Goal: Find contact information: Find contact information

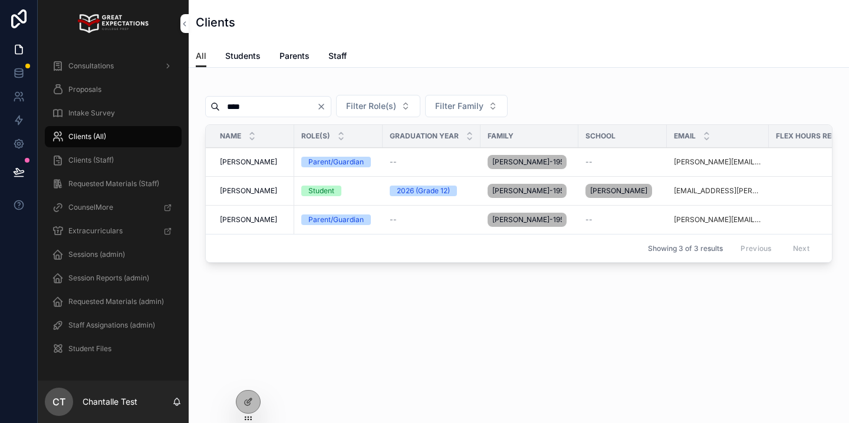
scroll to position [0, 284]
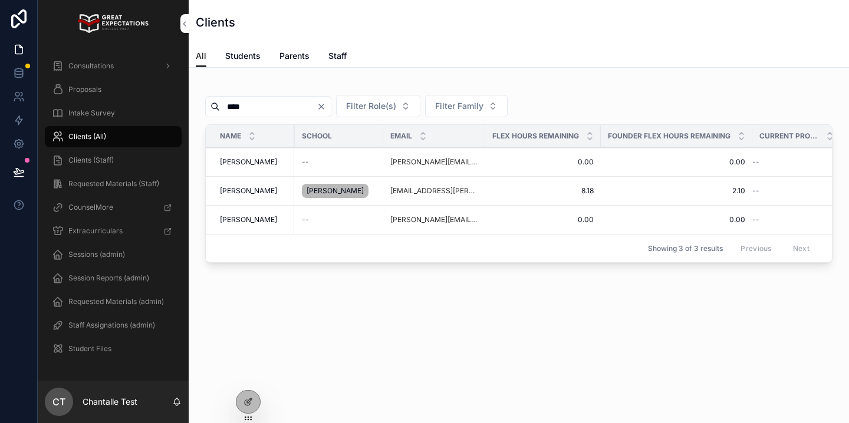
click at [251, 102] on input "****" at bounding box center [268, 106] width 97 height 17
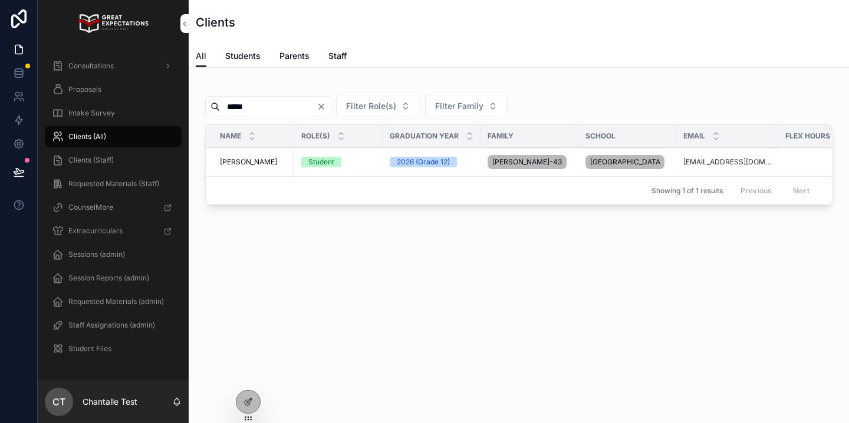
type input "*****"
click at [255, 172] on td "Mishal Zaidi Mishal Zaidi" at bounding box center [250, 162] width 88 height 29
click at [257, 167] on span "Mishal Zaidi" at bounding box center [248, 161] width 57 height 9
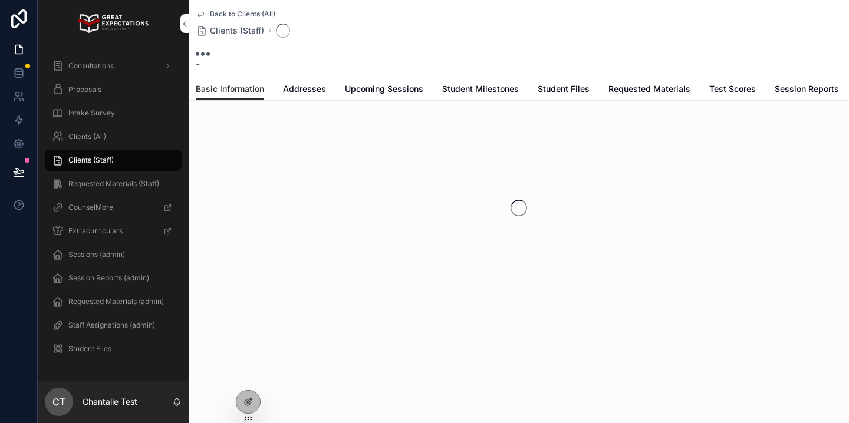
click at [381, 89] on span "Upcoming Sessions" at bounding box center [384, 89] width 78 height 12
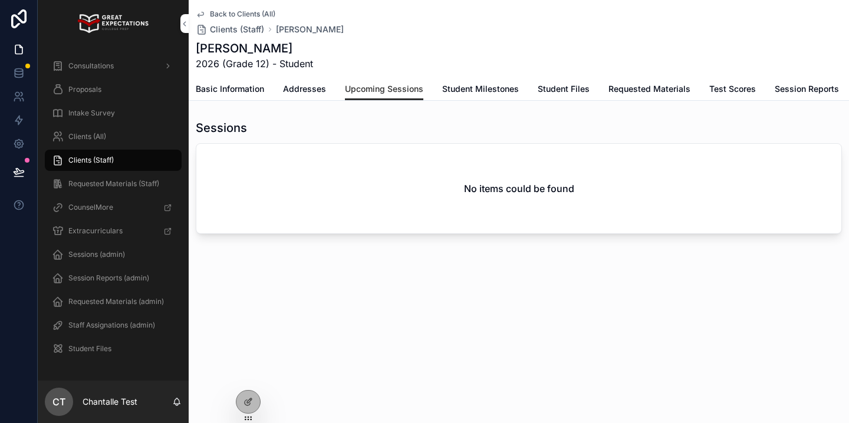
click at [817, 94] on span "Session Reports" at bounding box center [807, 89] width 64 height 12
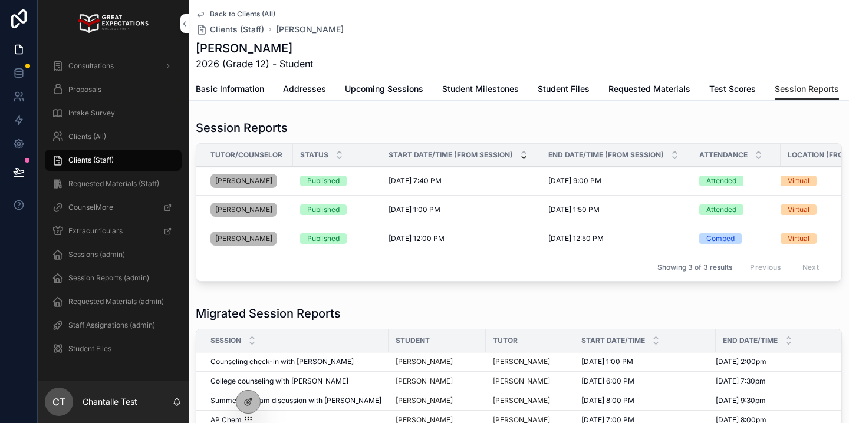
click at [84, 68] on span "Consultations" at bounding box center [90, 65] width 45 height 9
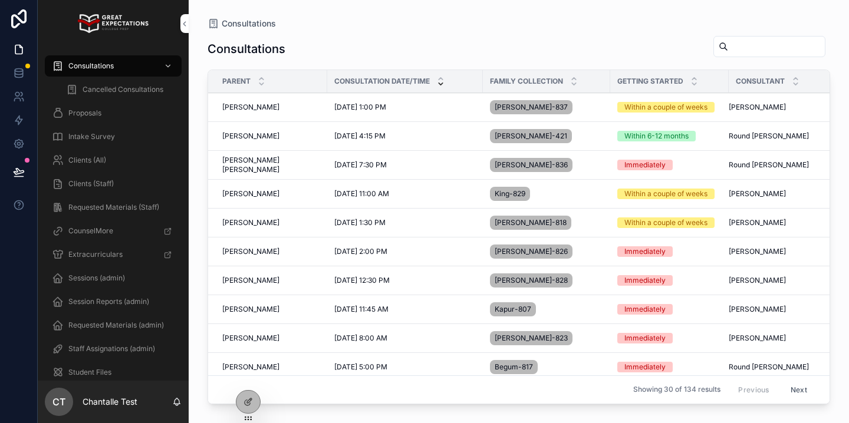
click at [254, 111] on span "[PERSON_NAME]" at bounding box center [250, 107] width 57 height 9
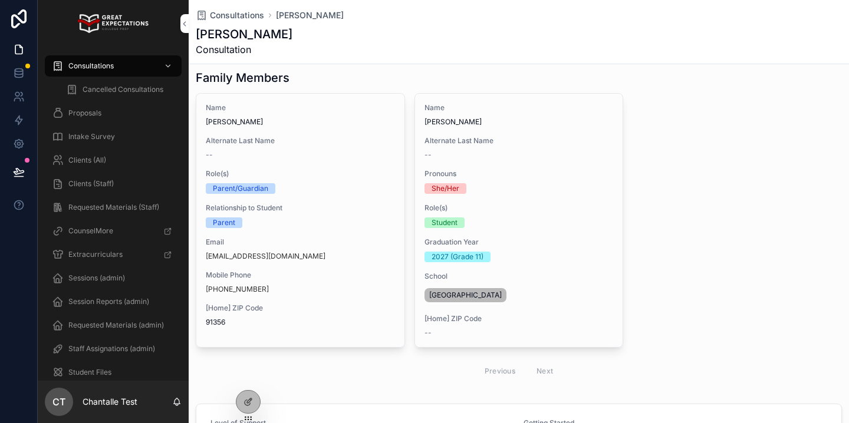
scroll to position [98, 0]
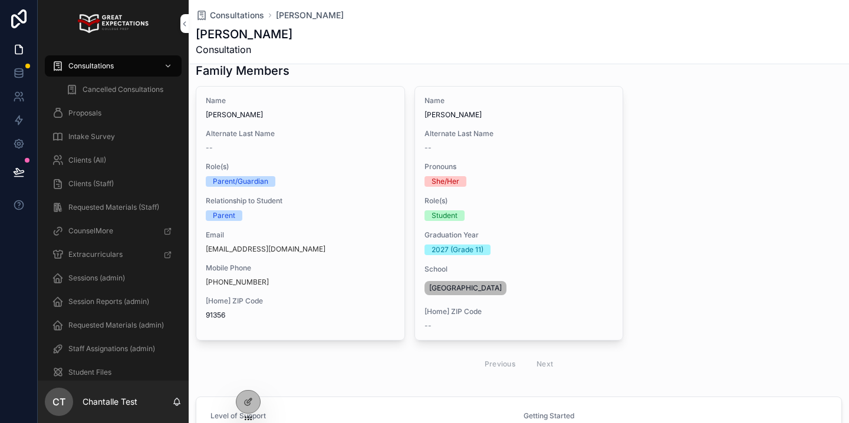
click at [281, 295] on div "Name Yamit Betesh Alternate Last Name -- Role(s) Parent/Guardian Relationship t…" at bounding box center [300, 208] width 208 height 243
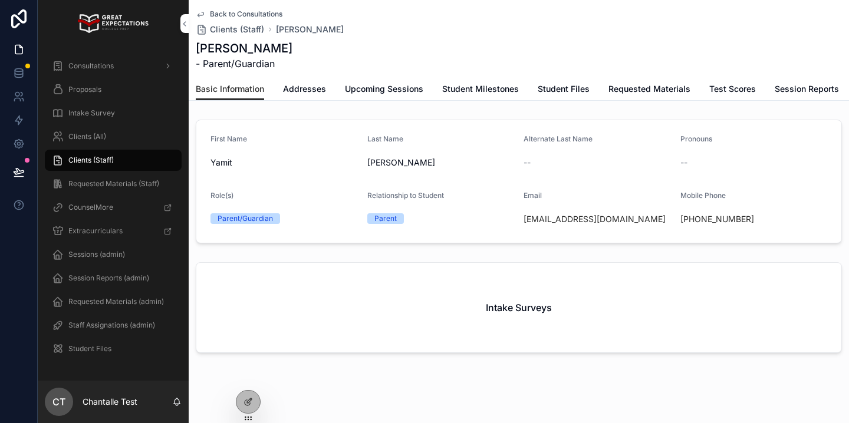
drag, startPoint x: 765, startPoint y: 221, endPoint x: 693, endPoint y: 225, distance: 72.6
click at [693, 225] on div "+1 818-402-8659" at bounding box center [754, 219] width 147 height 12
copy link "818-402-8659"
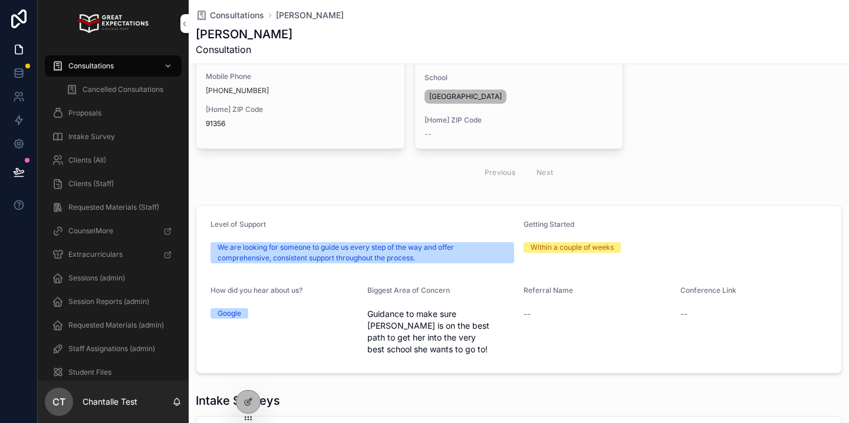
scroll to position [478, 0]
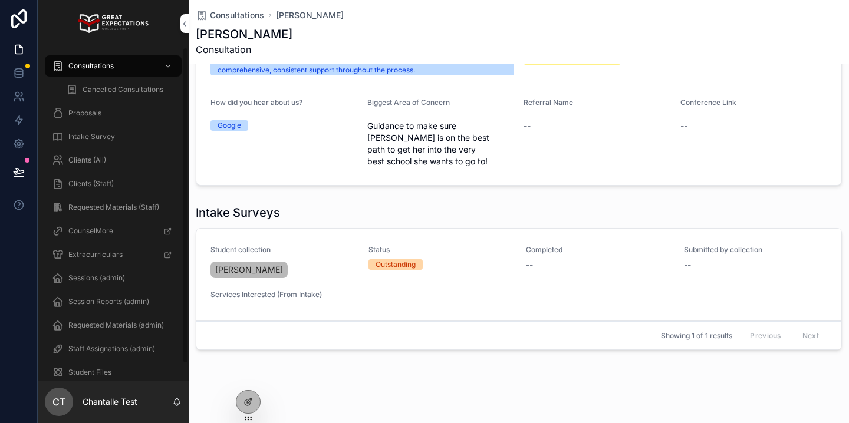
click at [111, 156] on div "Clients (All)" at bounding box center [113, 160] width 123 height 19
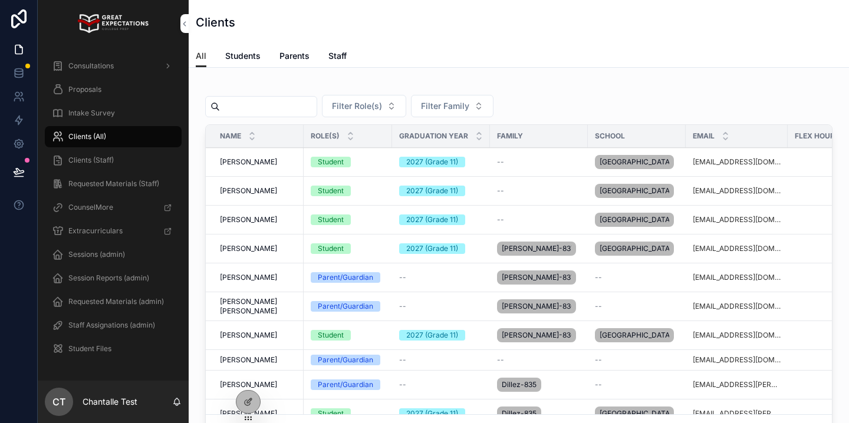
click at [286, 114] on input "scrollable content" at bounding box center [268, 106] width 97 height 17
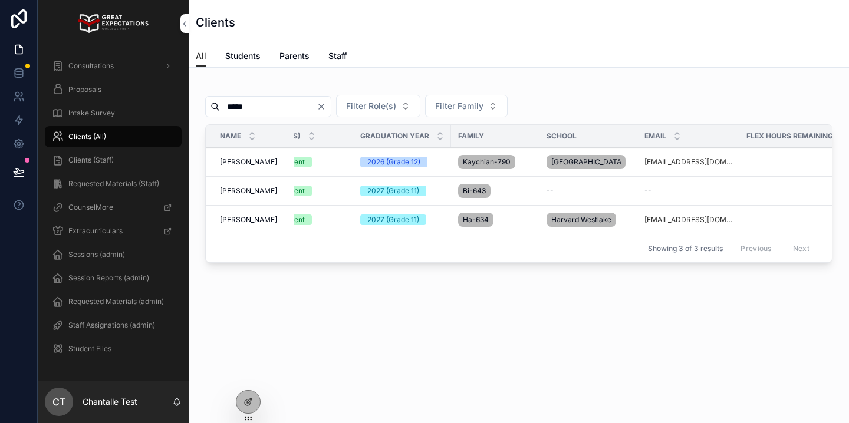
scroll to position [0, 28]
type input "*****"
drag, startPoint x: 74, startPoint y: 72, endPoint x: 82, endPoint y: 63, distance: 12.5
click at [74, 73] on div "Consultations" at bounding box center [113, 66] width 123 height 19
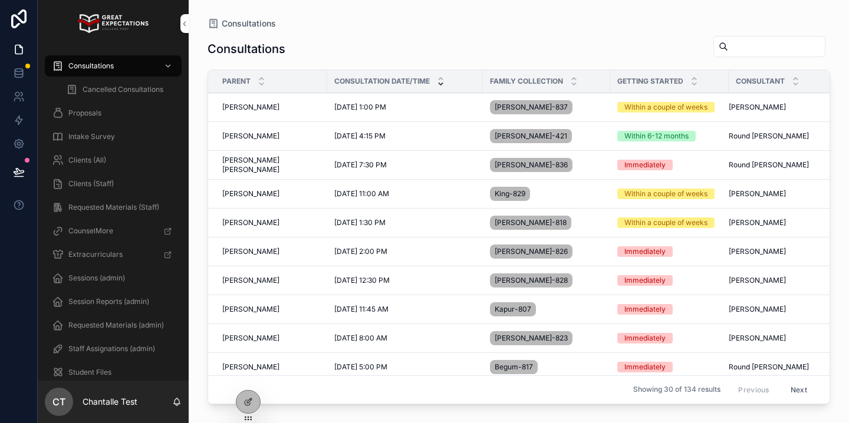
scroll to position [6, 0]
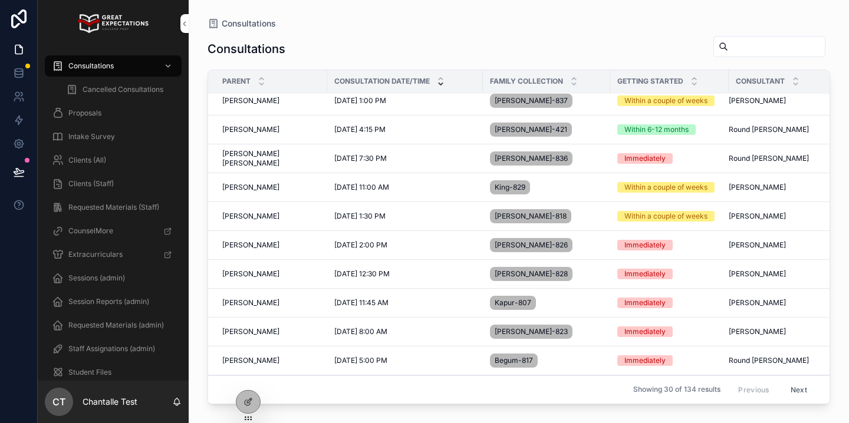
click at [251, 165] on td "Emily Ann Emily Ann" at bounding box center [267, 158] width 119 height 29
click at [236, 155] on span "[PERSON_NAME] [PERSON_NAME]" at bounding box center [271, 158] width 98 height 19
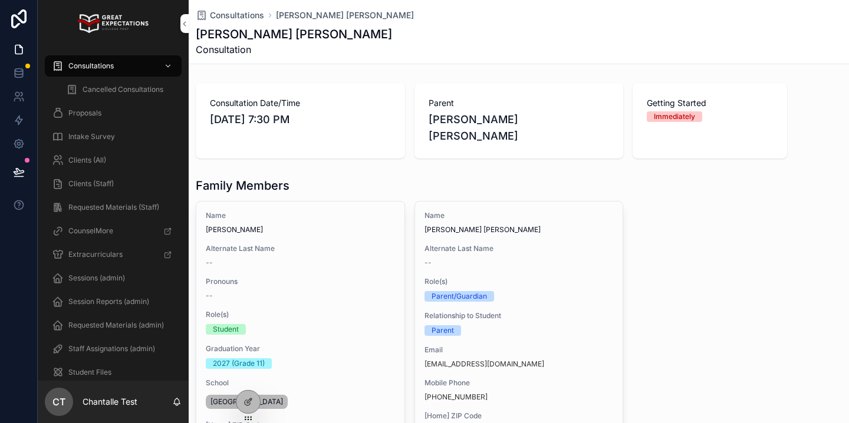
scroll to position [84, 0]
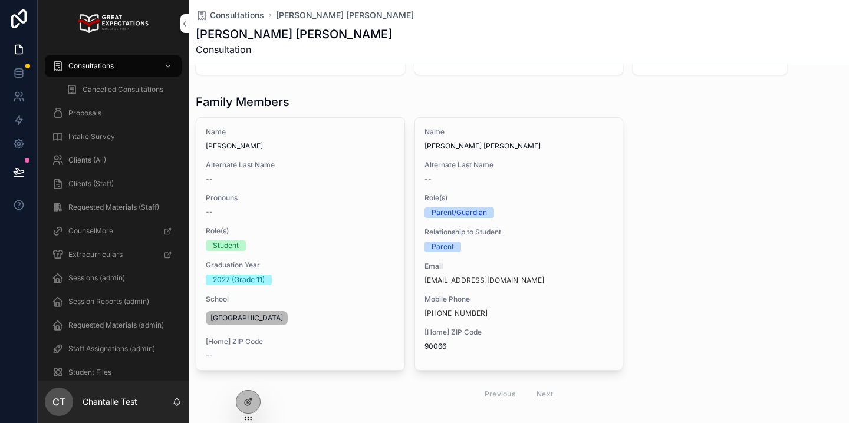
click at [525, 328] on div "[Home] ZIP Code 90066" at bounding box center [519, 340] width 189 height 24
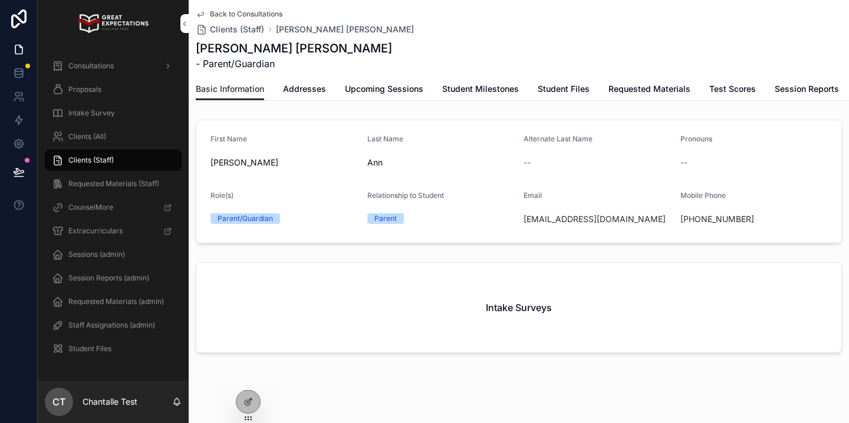
click at [691, 222] on div "+1 917-513-6471" at bounding box center [754, 219] width 147 height 12
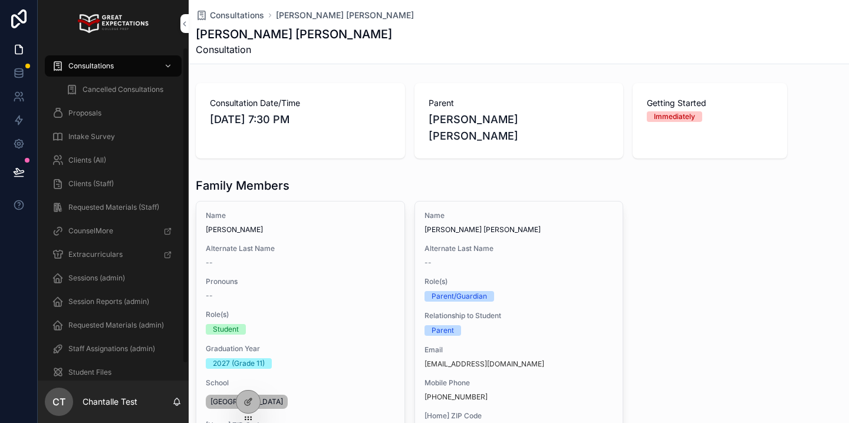
drag, startPoint x: 85, startPoint y: 157, endPoint x: 113, endPoint y: 159, distance: 27.7
click at [85, 157] on span "Clients (All)" at bounding box center [87, 160] width 38 height 9
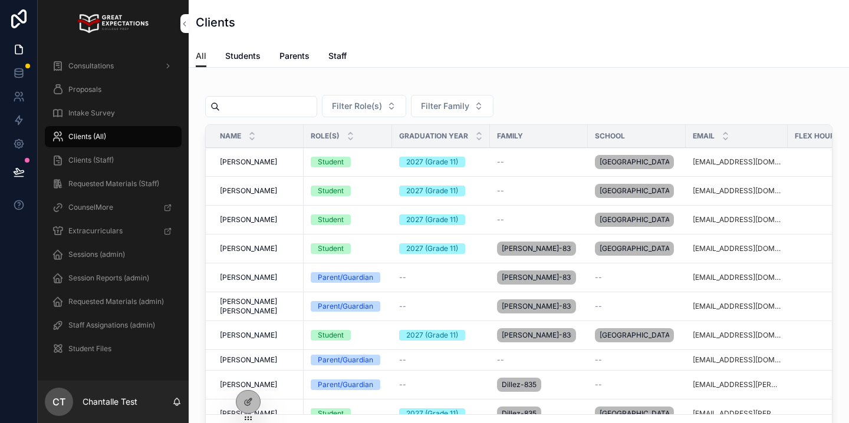
click at [270, 111] on input "scrollable content" at bounding box center [268, 106] width 97 height 17
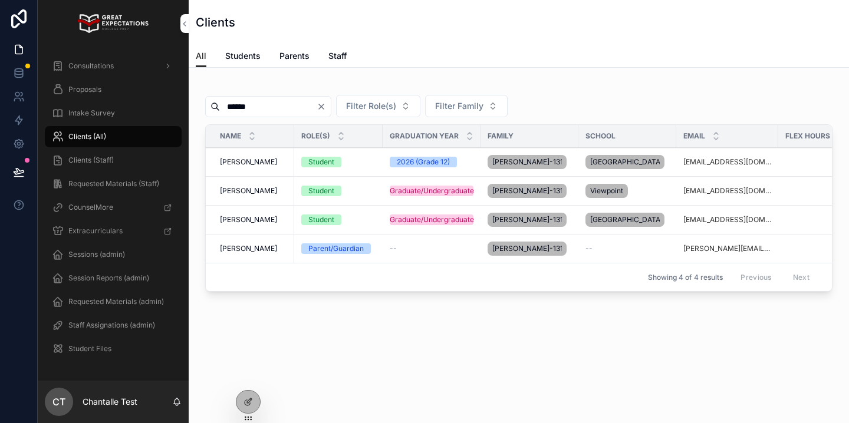
type input "******"
click at [258, 166] on span "Addison Seidel" at bounding box center [248, 161] width 57 height 9
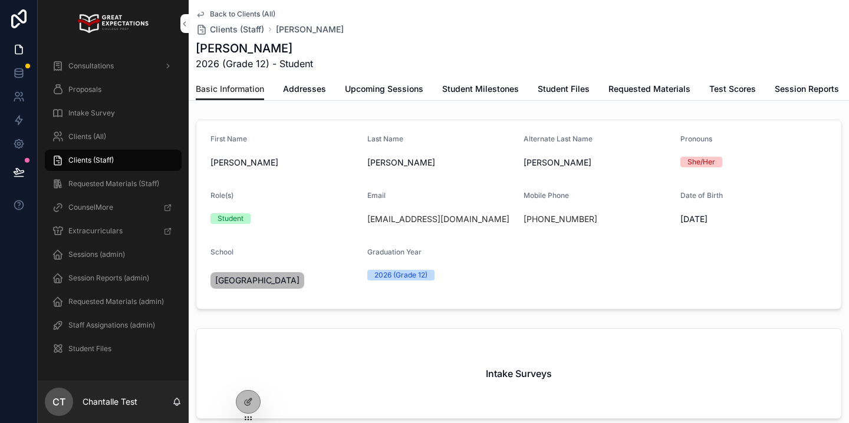
click at [809, 88] on span "Session Reports" at bounding box center [807, 89] width 64 height 12
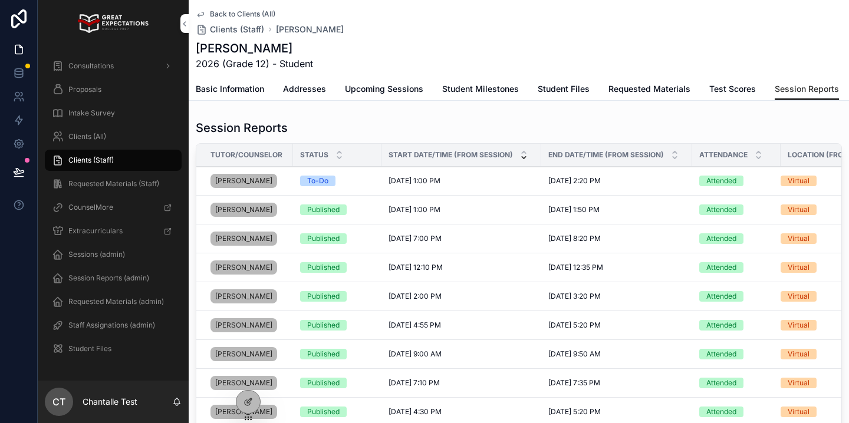
click at [91, 141] on span "Clients (All)" at bounding box center [87, 136] width 38 height 9
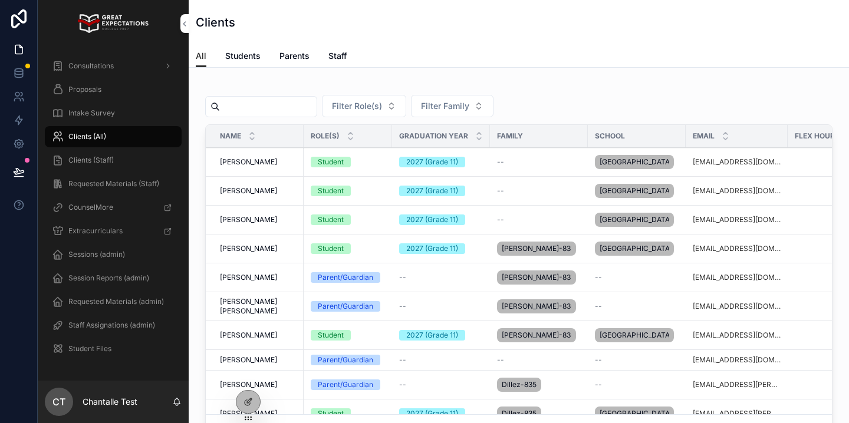
click at [269, 114] on input "scrollable content" at bounding box center [268, 106] width 97 height 17
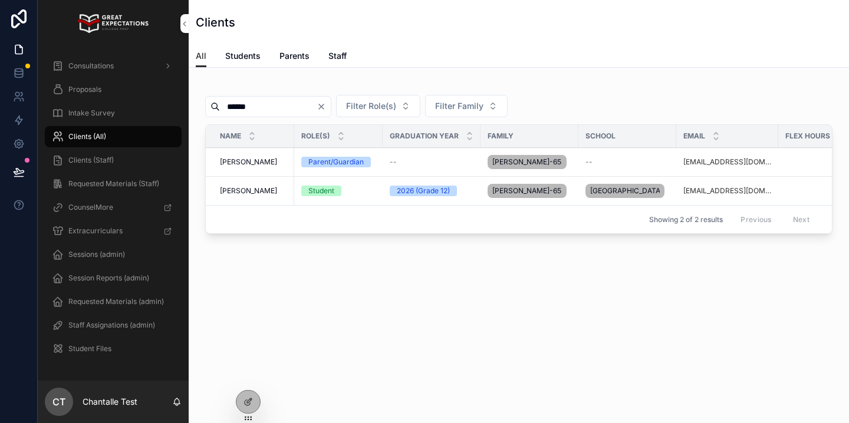
type input "******"
click at [240, 195] on span "[PERSON_NAME]" at bounding box center [248, 190] width 57 height 9
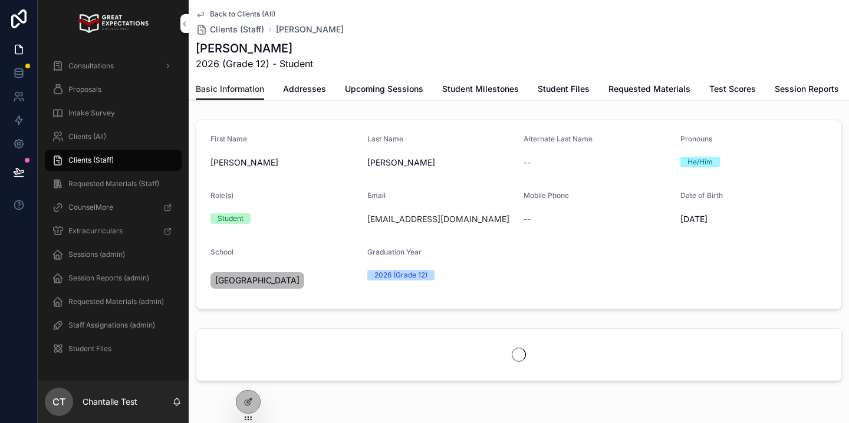
click at [381, 91] on span "Upcoming Sessions" at bounding box center [384, 89] width 78 height 12
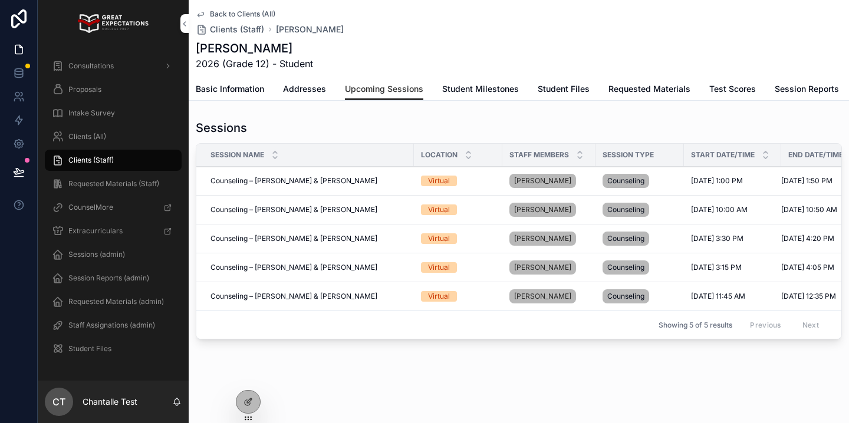
click at [67, 134] on div "Clients (All)" at bounding box center [113, 136] width 123 height 19
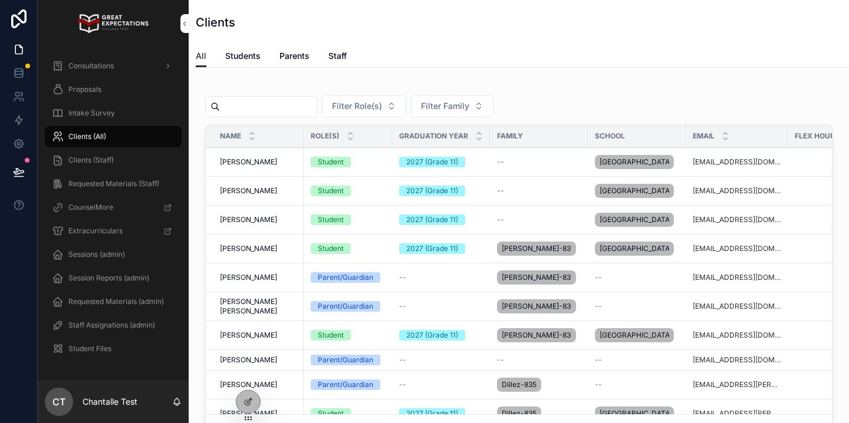
drag, startPoint x: 258, startPoint y: 113, endPoint x: 267, endPoint y: 113, distance: 9.4
click at [259, 113] on input "scrollable content" at bounding box center [268, 106] width 97 height 17
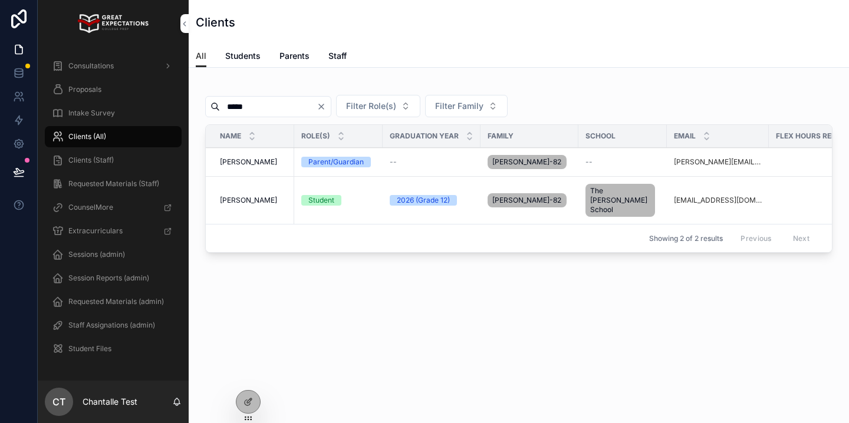
type input "*****"
click at [261, 159] on span "Mathew Poage" at bounding box center [248, 161] width 57 height 9
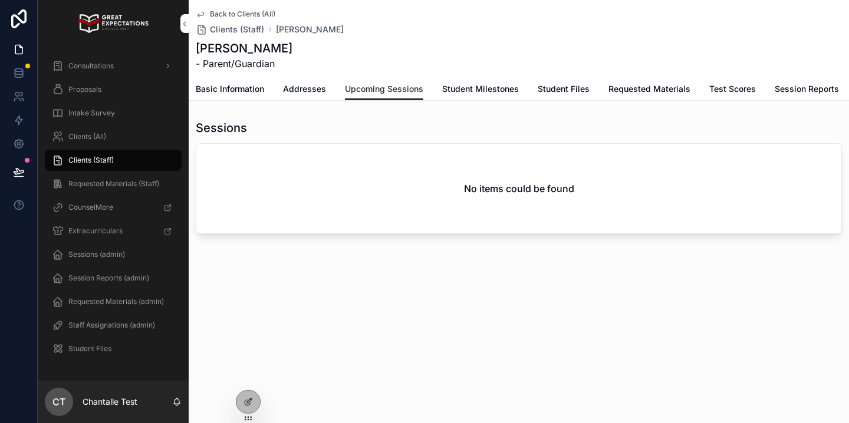
click at [229, 92] on span "Basic Information" at bounding box center [230, 89] width 68 height 12
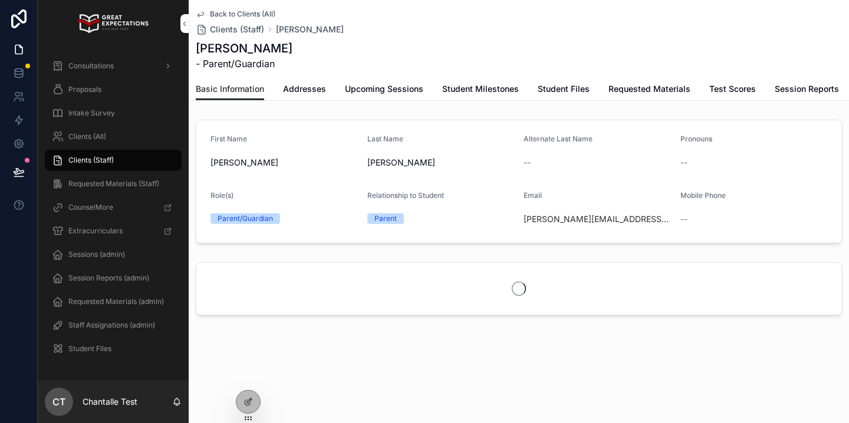
click at [288, 90] on span "Addresses" at bounding box center [304, 89] width 43 height 12
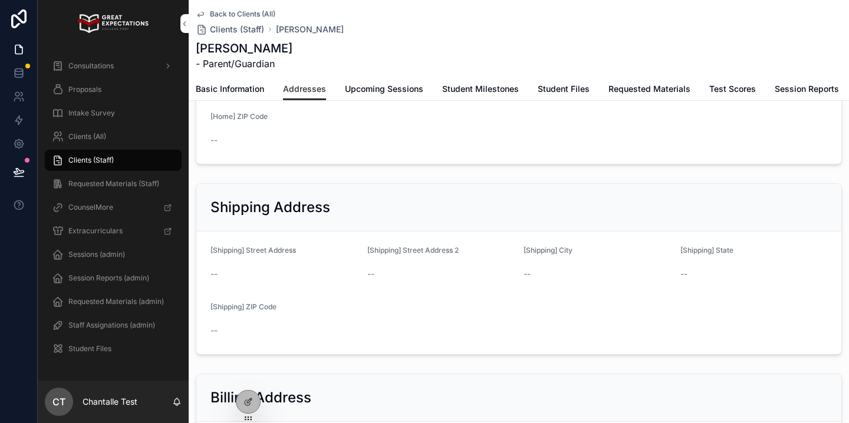
scroll to position [284, 0]
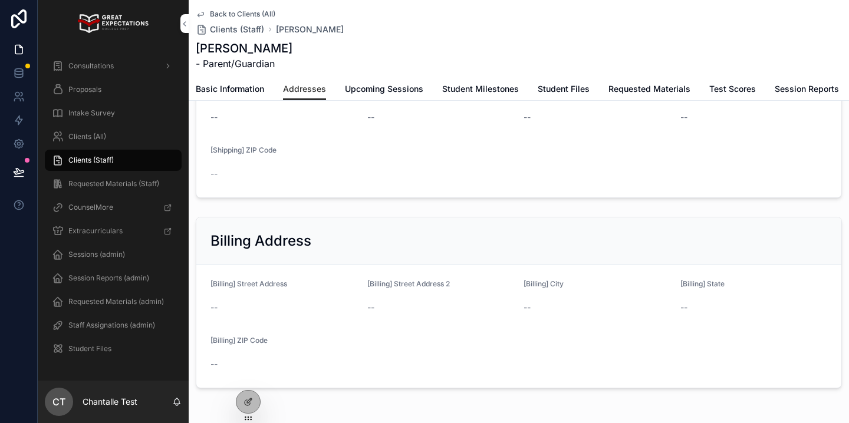
click at [93, 167] on div "Clients (Staff)" at bounding box center [113, 160] width 123 height 19
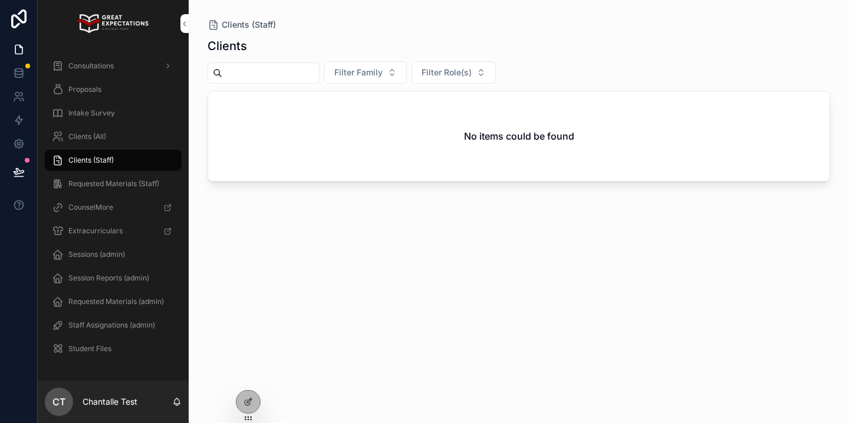
click at [259, 82] on div "scrollable content" at bounding box center [264, 73] width 112 height 21
type input "*****"
click at [114, 133] on div "Clients (All)" at bounding box center [113, 136] width 123 height 19
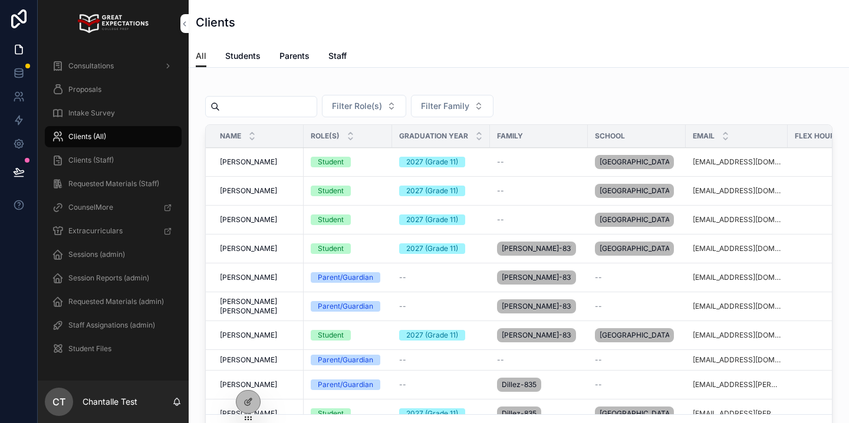
drag, startPoint x: 251, startPoint y: 125, endPoint x: 259, endPoint y: 123, distance: 8.4
click at [252, 125] on div "Name" at bounding box center [255, 136] width 98 height 22
click at [267, 122] on div "Filter Role(s) Filter Family Name Role(s) Graduation Year Family School Email F…" at bounding box center [518, 263] width 627 height 362
click at [268, 106] on input "scrollable content" at bounding box center [268, 106] width 97 height 17
type input "*****"
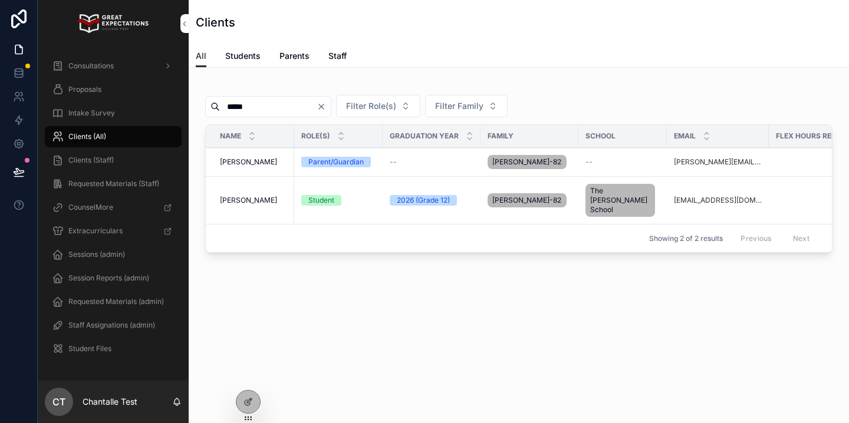
click at [252, 196] on span "[PERSON_NAME]" at bounding box center [248, 200] width 57 height 9
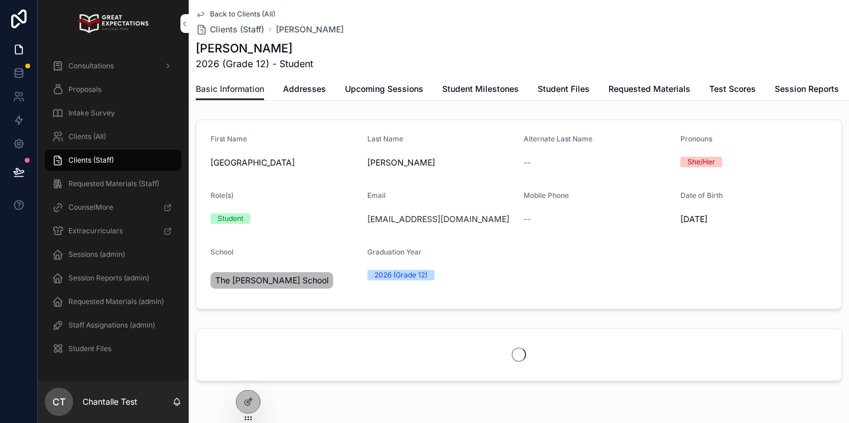
click at [402, 97] on link "Upcoming Sessions" at bounding box center [384, 90] width 78 height 24
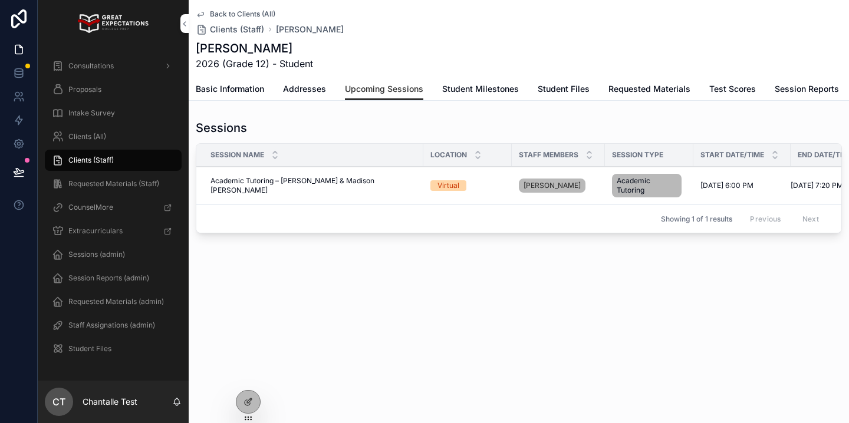
click at [311, 93] on span "Addresses" at bounding box center [304, 89] width 43 height 12
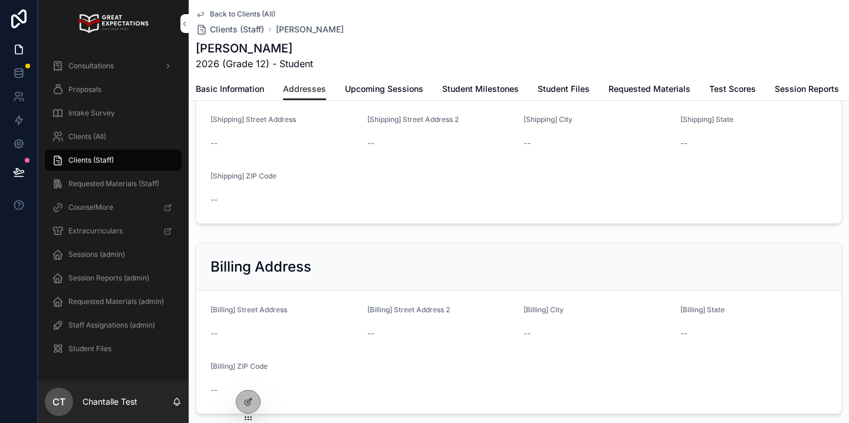
scroll to position [329, 0]
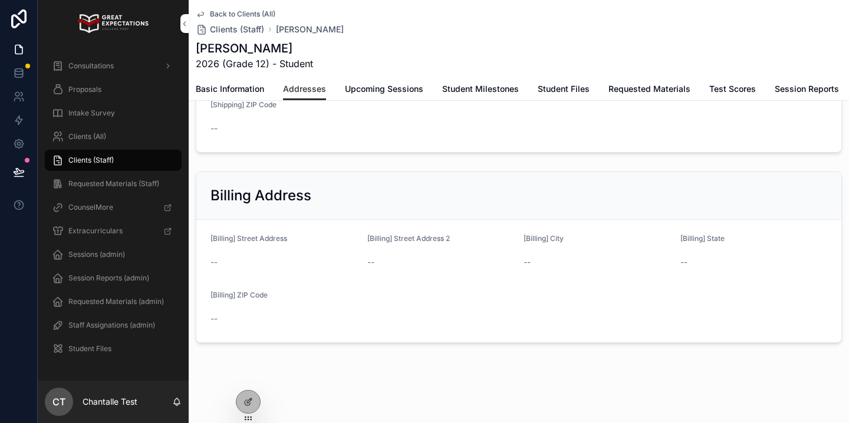
click at [73, 141] on span "Clients (All)" at bounding box center [87, 136] width 38 height 9
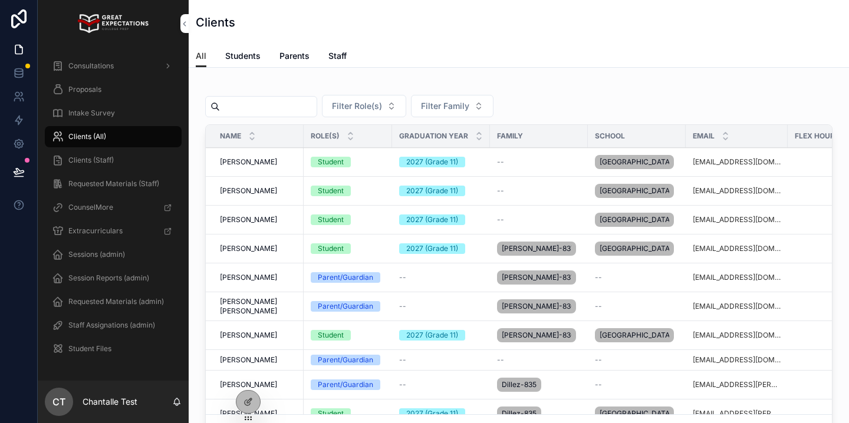
click at [245, 103] on input "scrollable content" at bounding box center [268, 106] width 97 height 17
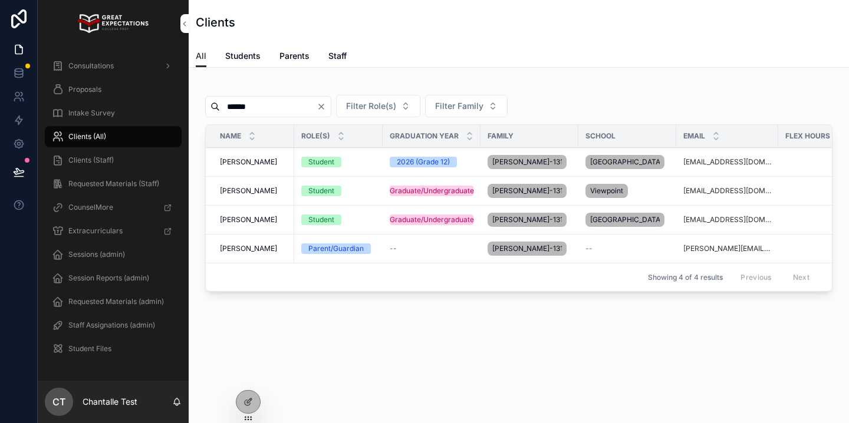
type input "******"
click at [264, 166] on span "Addison Seidel" at bounding box center [248, 161] width 57 height 9
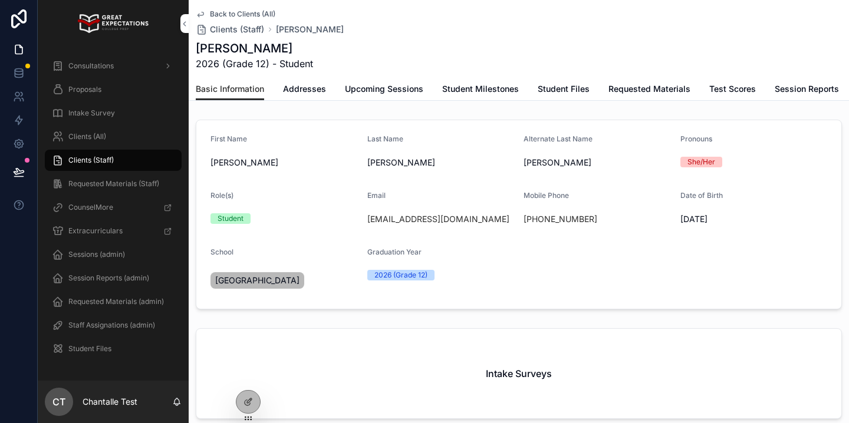
click at [400, 94] on span "Upcoming Sessions" at bounding box center [384, 89] width 78 height 12
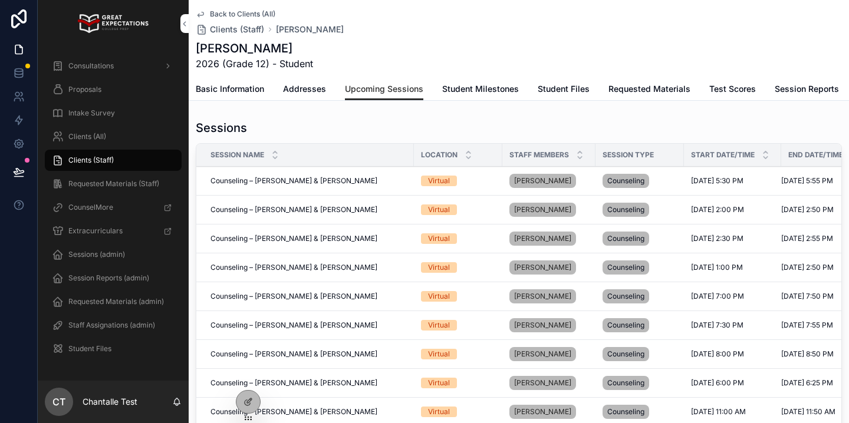
click at [767, 152] on icon "scrollable content" at bounding box center [766, 153] width 8 height 8
click at [0, 0] on icon at bounding box center [0, 0] width 0 height 0
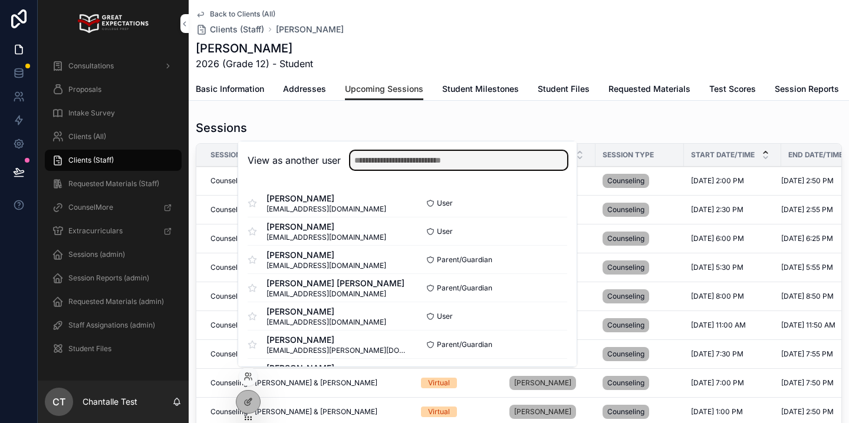
click at [408, 163] on input "text" at bounding box center [458, 160] width 217 height 19
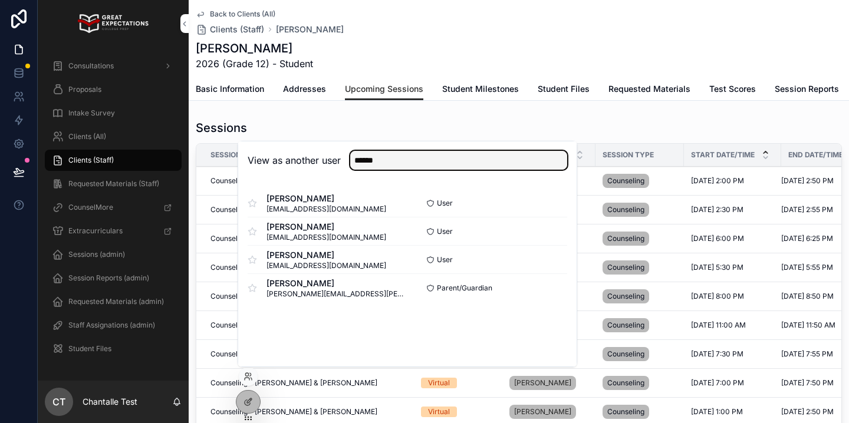
type input "******"
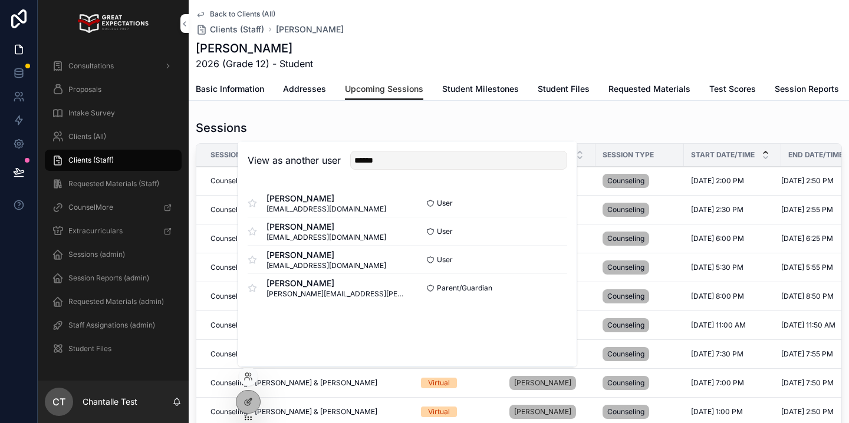
click at [0, 0] on button "Select" at bounding box center [0, 0] width 0 height 0
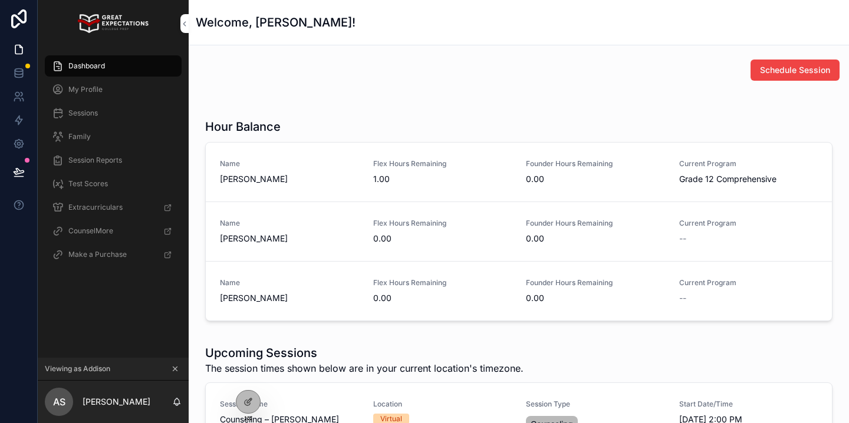
click at [176, 372] on icon "scrollable content" at bounding box center [175, 369] width 8 height 8
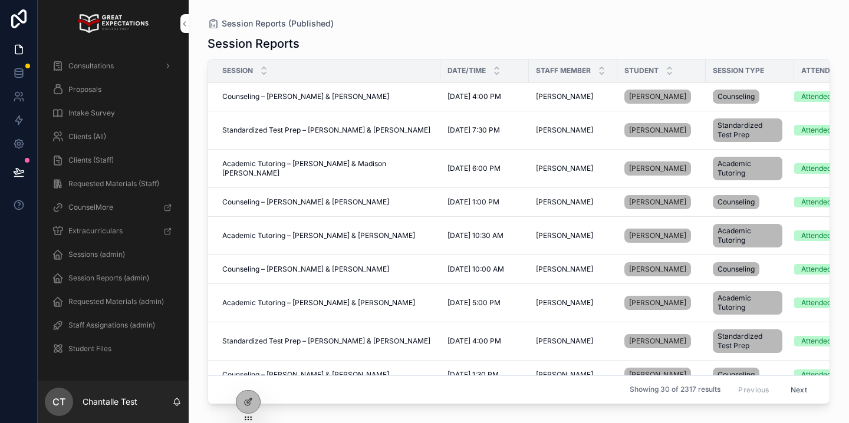
click at [95, 139] on span "Clients (All)" at bounding box center [87, 136] width 38 height 9
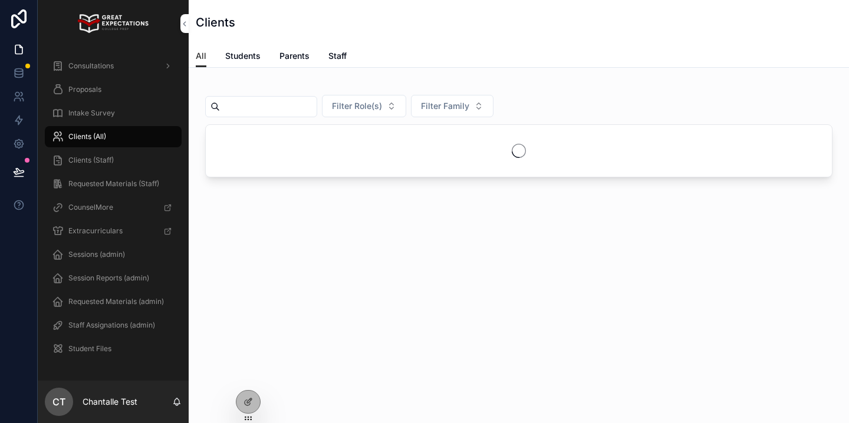
click at [313, 108] on input "scrollable content" at bounding box center [268, 106] width 97 height 17
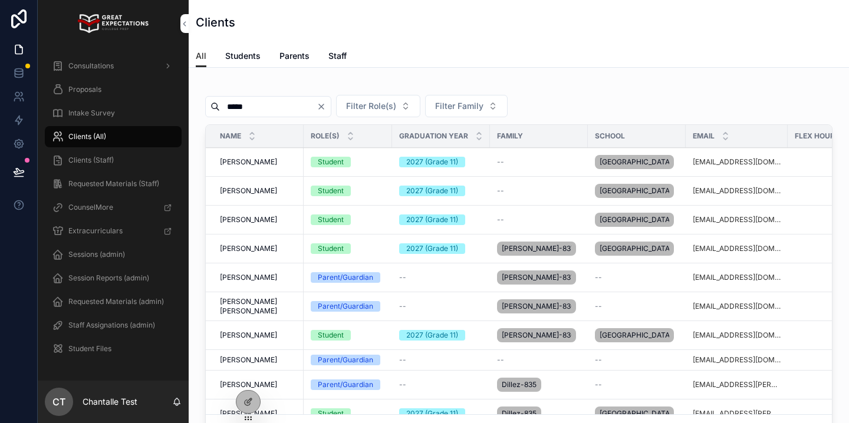
type input "****"
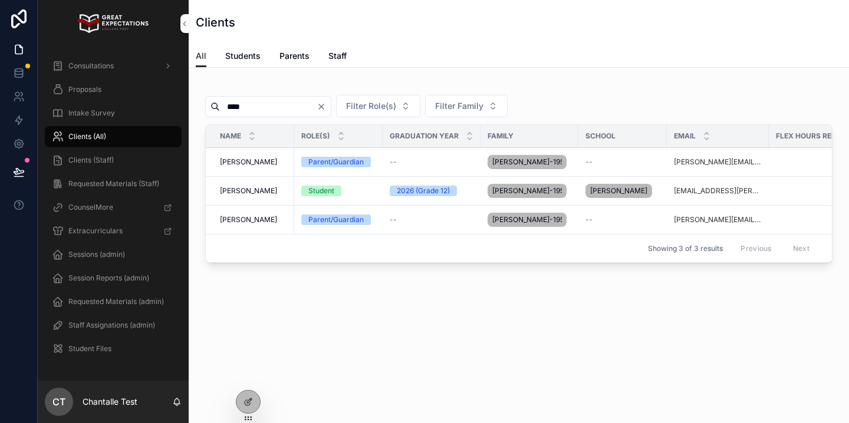
click at [250, 191] on span "Paige Haas" at bounding box center [248, 190] width 57 height 9
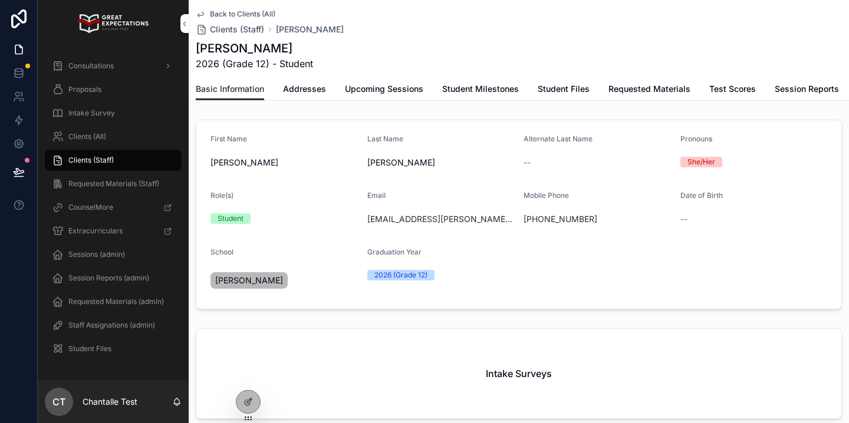
click at [783, 91] on span "Session Reports" at bounding box center [807, 89] width 64 height 12
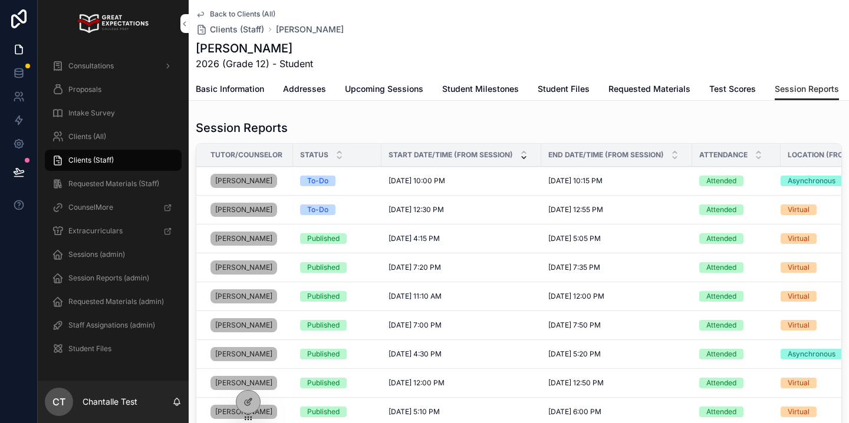
click at [364, 93] on span "Upcoming Sessions" at bounding box center [384, 89] width 78 height 12
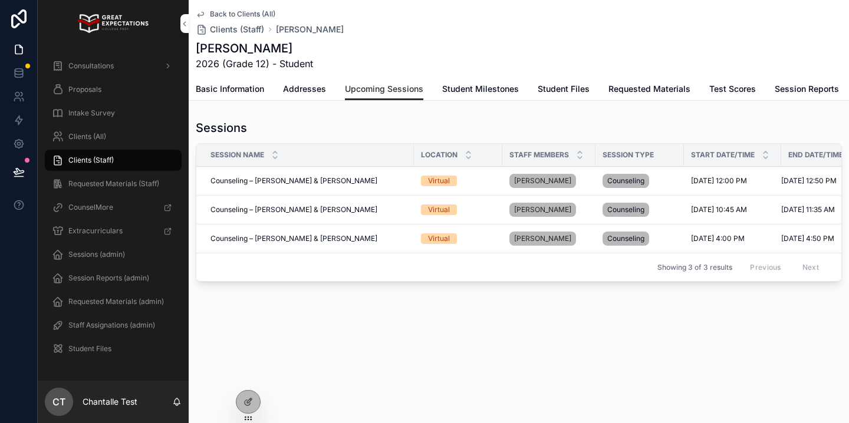
scroll to position [0, 31]
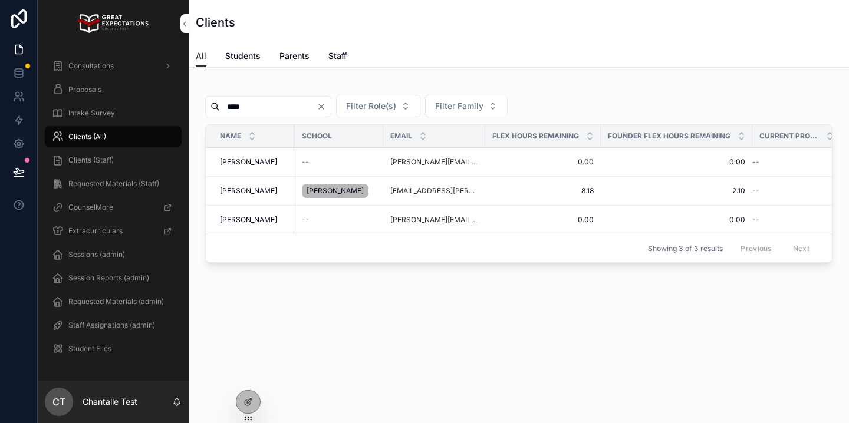
scroll to position [0, 284]
click at [248, 194] on span "Paige Haas" at bounding box center [248, 190] width 57 height 9
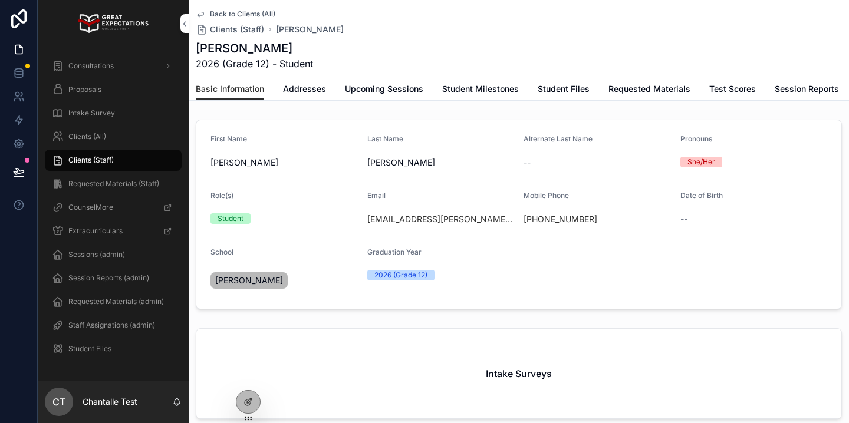
click at [413, 83] on span "Upcoming Sessions" at bounding box center [384, 89] width 78 height 12
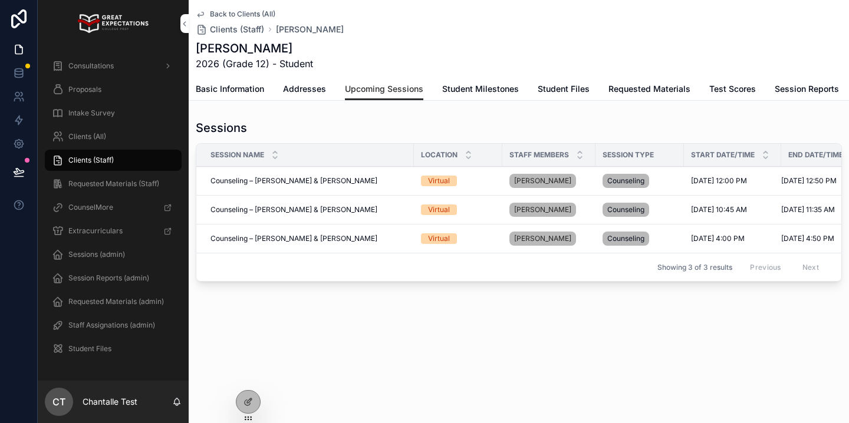
scroll to position [0, 31]
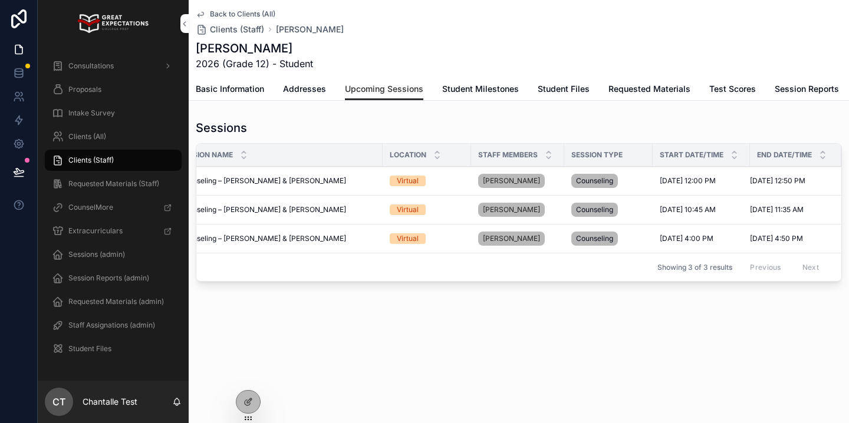
click at [796, 84] on span "Session Reports" at bounding box center [807, 89] width 64 height 12
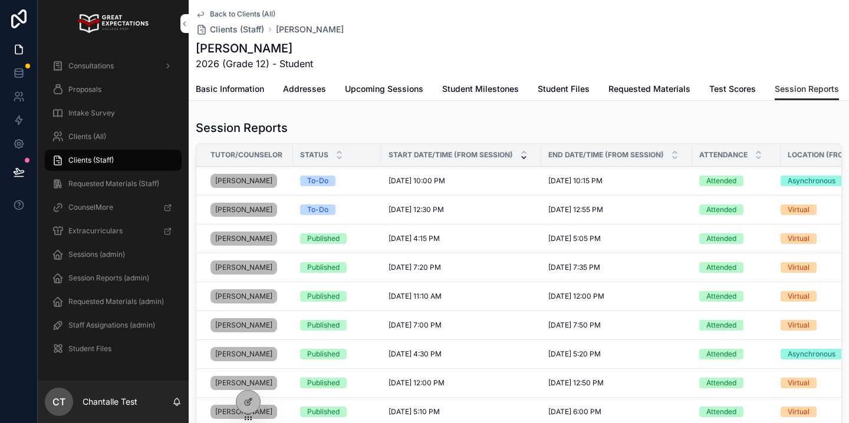
click at [359, 92] on span "Upcoming Sessions" at bounding box center [384, 89] width 78 height 12
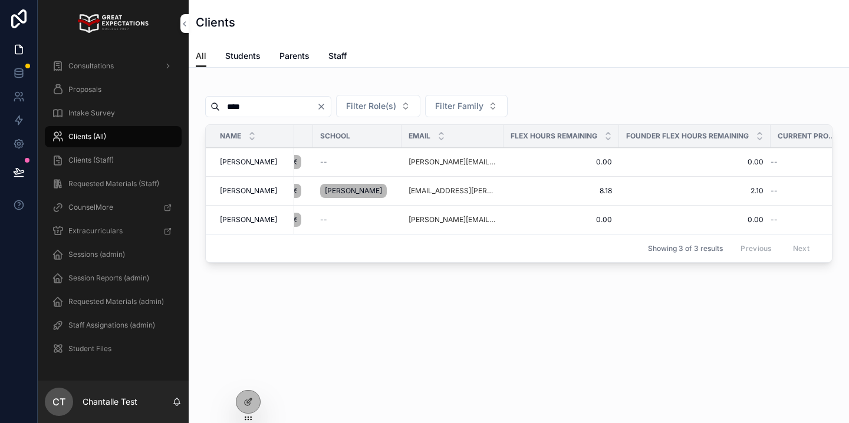
scroll to position [0, 284]
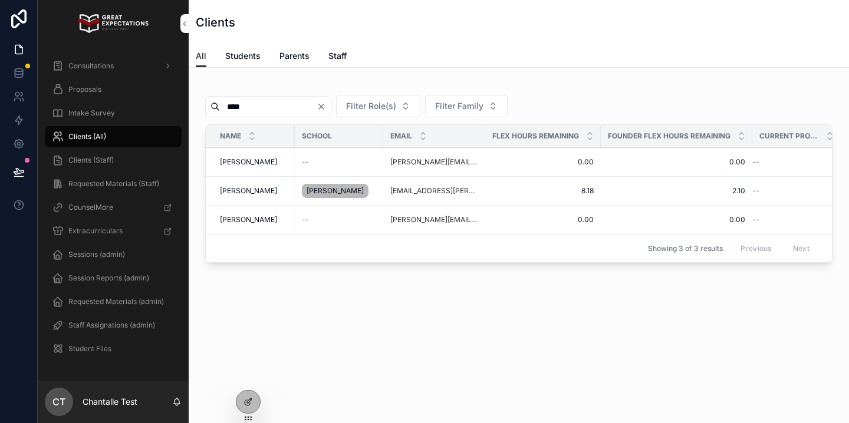
click at [0, 0] on icon at bounding box center [0, 0] width 0 height 0
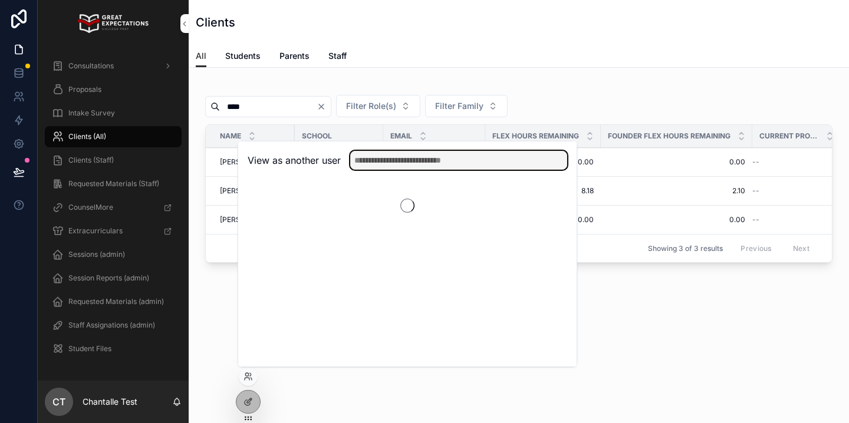
click at [383, 165] on input "text" at bounding box center [458, 160] width 217 height 19
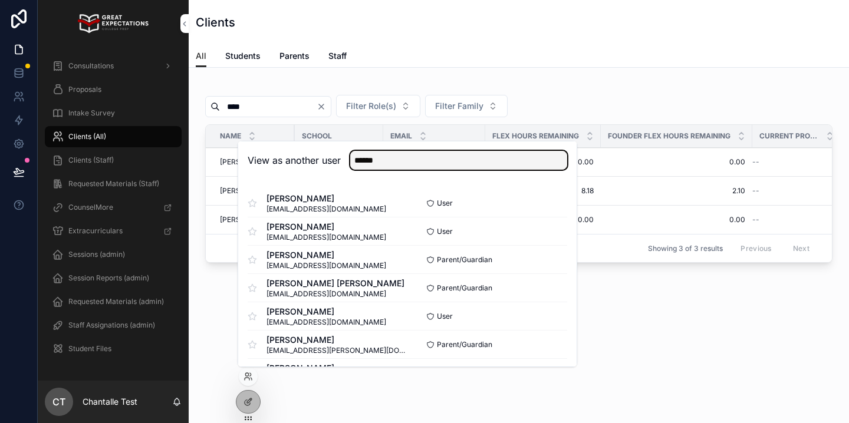
type input "******"
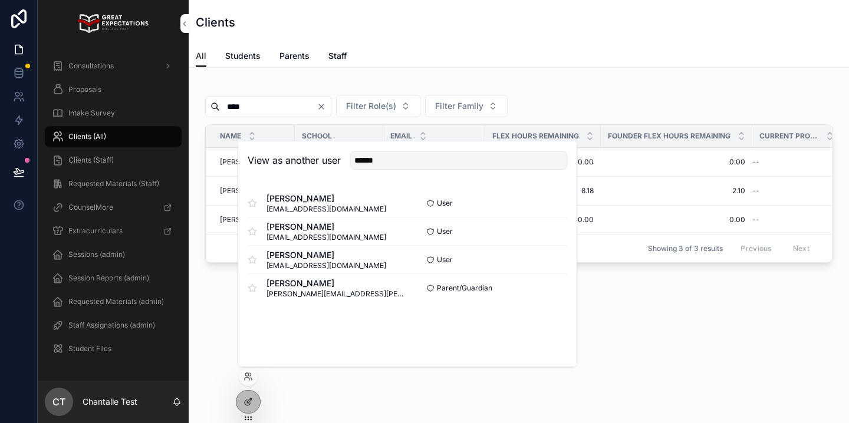
click at [0, 0] on button "Select" at bounding box center [0, 0] width 0 height 0
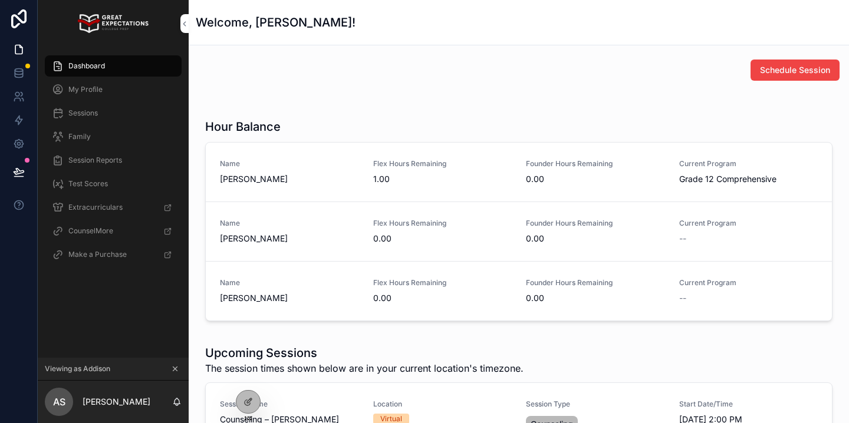
click at [179, 369] on icon "scrollable content" at bounding box center [175, 369] width 8 height 8
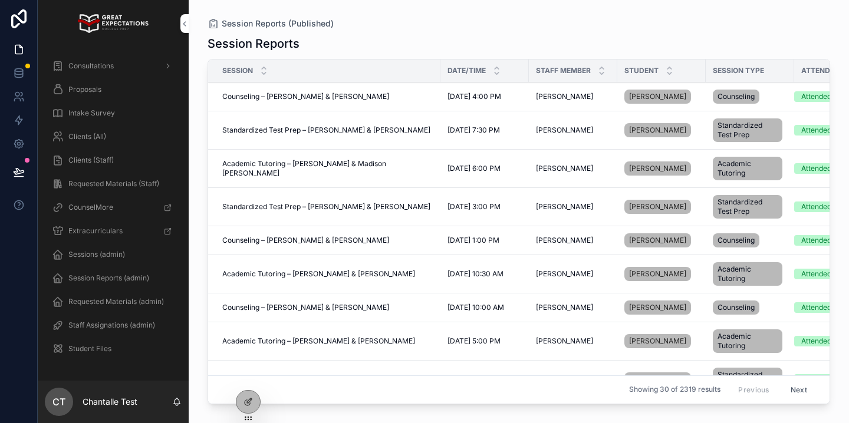
click at [0, 0] on icon at bounding box center [0, 0] width 0 height 0
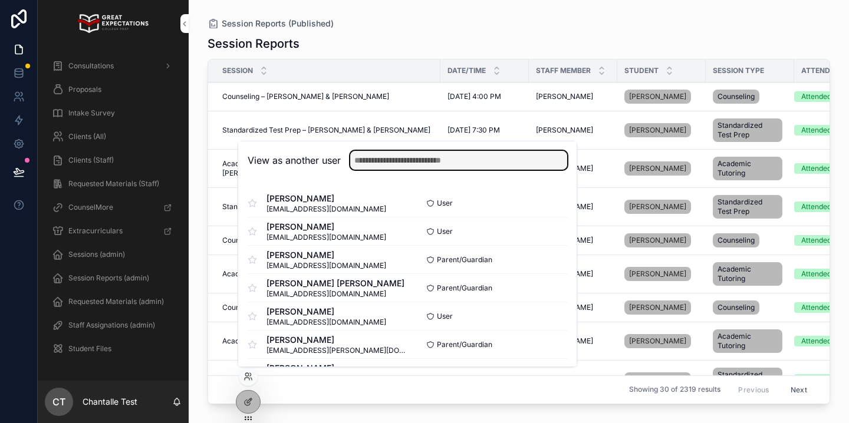
click at [406, 160] on input "text" at bounding box center [458, 160] width 217 height 19
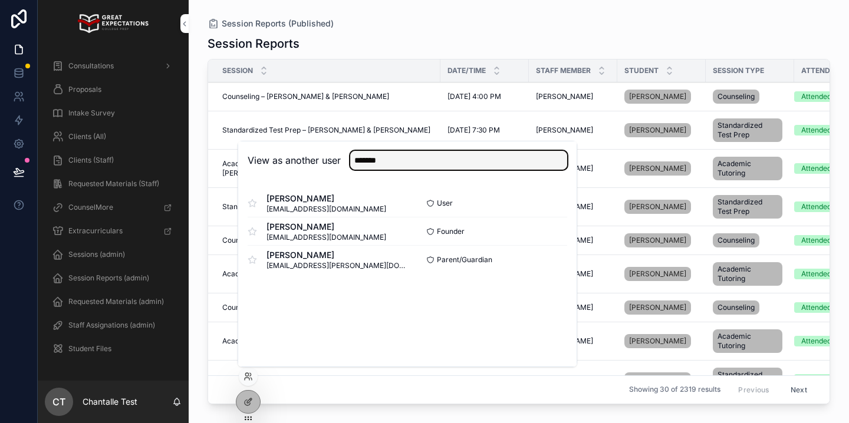
type input "*******"
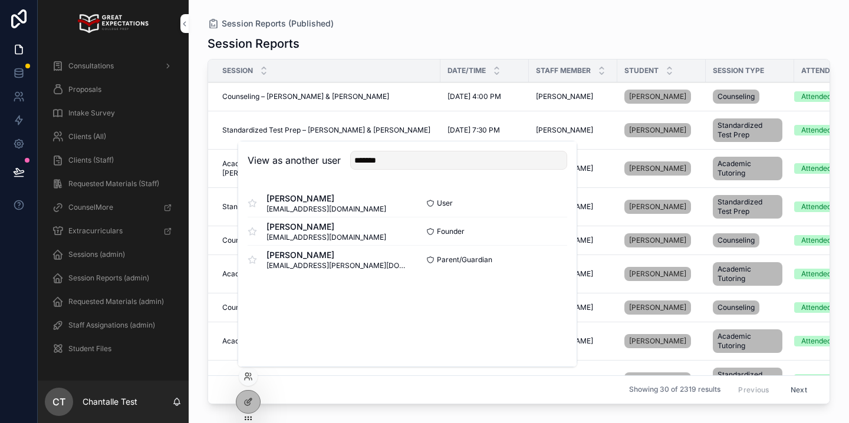
click at [0, 0] on button "Select" at bounding box center [0, 0] width 0 height 0
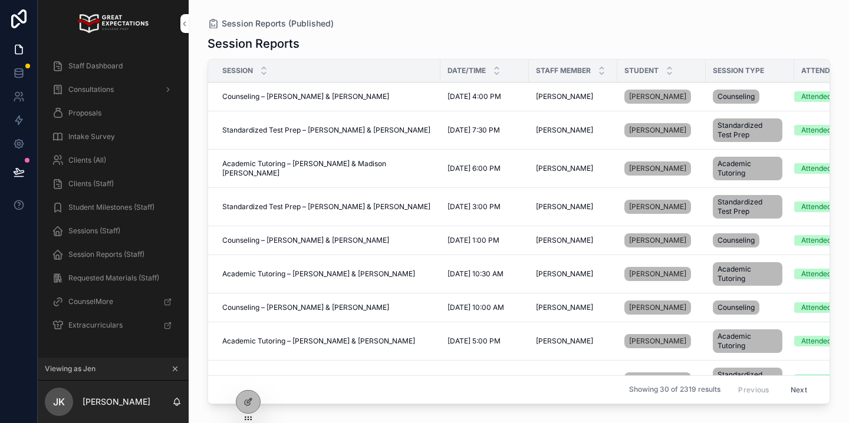
click at [107, 63] on span "Staff Dashboard" at bounding box center [95, 65] width 54 height 9
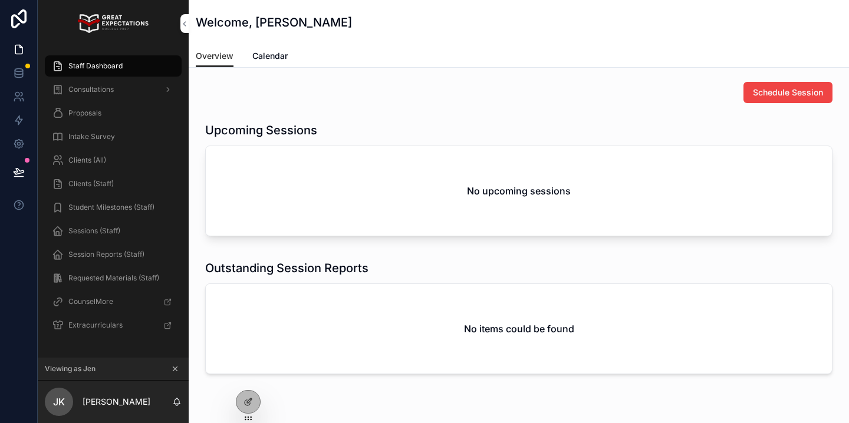
click at [114, 164] on div "Clients (All)" at bounding box center [113, 160] width 123 height 19
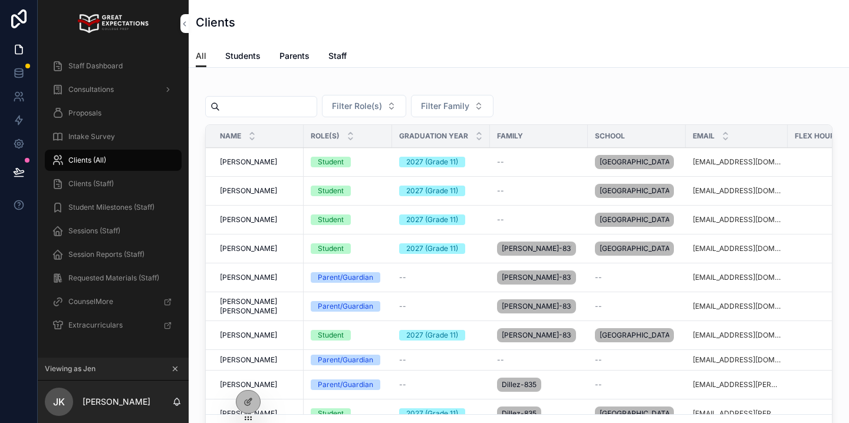
click at [112, 225] on div "Sessions (Staff)" at bounding box center [113, 231] width 123 height 19
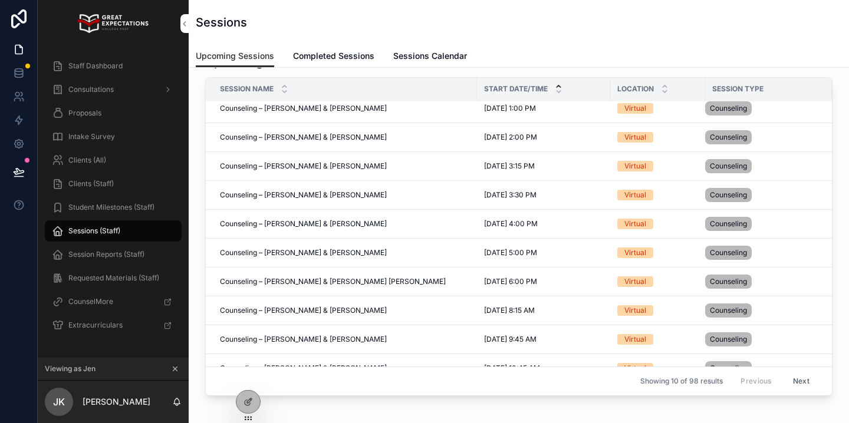
scroll to position [22, 0]
